Goal: Transaction & Acquisition: Purchase product/service

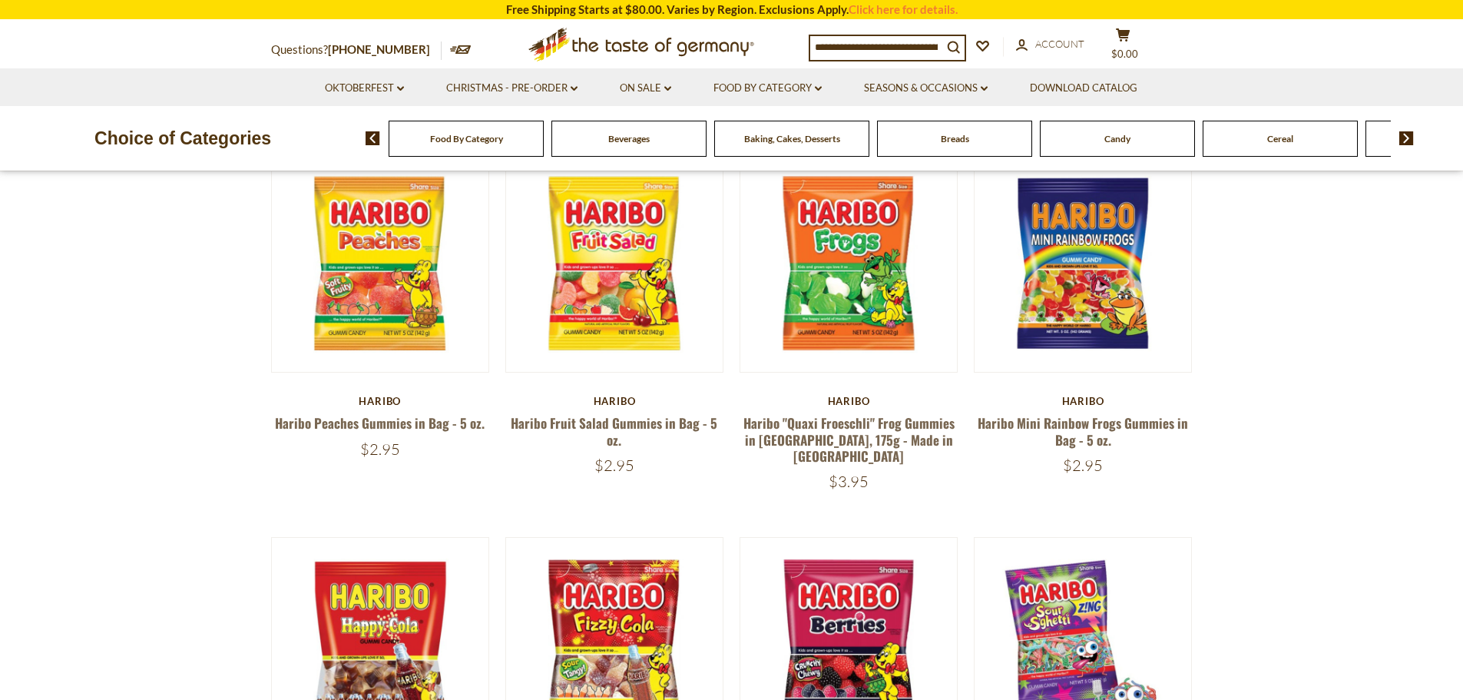
scroll to position [372, 0]
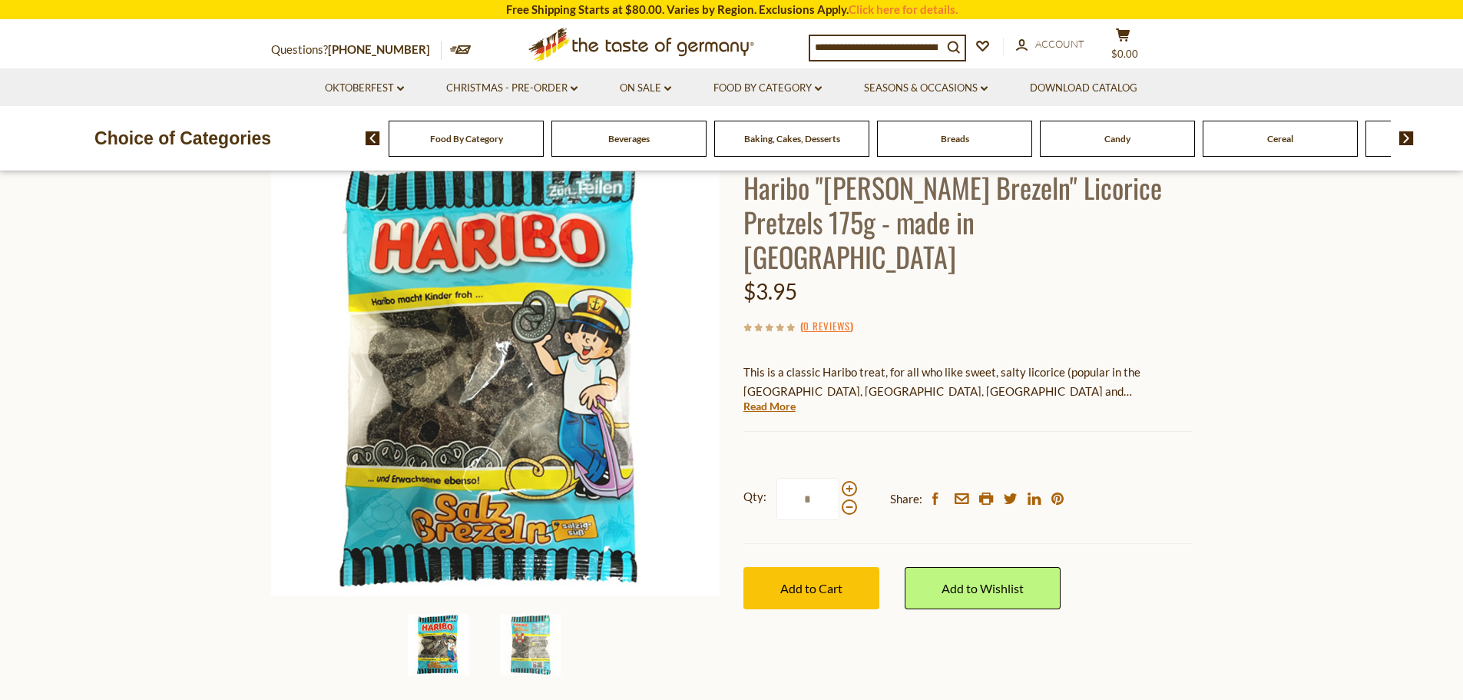
scroll to position [77, 0]
